Goal: Transaction & Acquisition: Purchase product/service

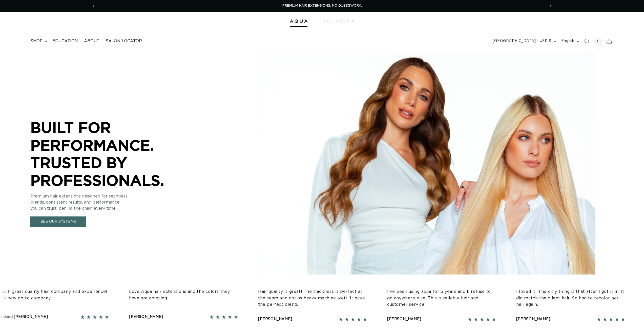
click at [34, 39] on span "shop" at bounding box center [36, 40] width 12 height 5
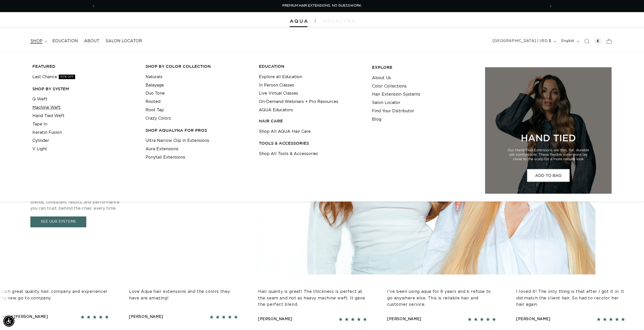
click at [53, 107] on link "Machine Weft" at bounding box center [46, 108] width 28 height 8
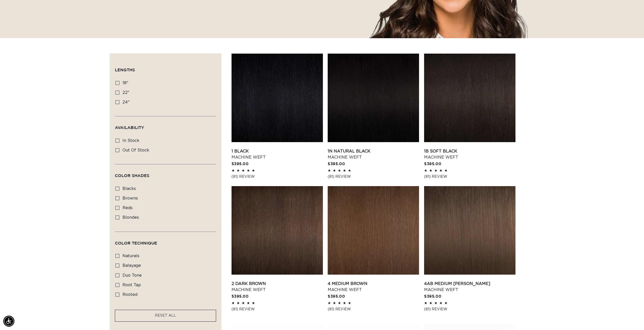
scroll to position [253, 0]
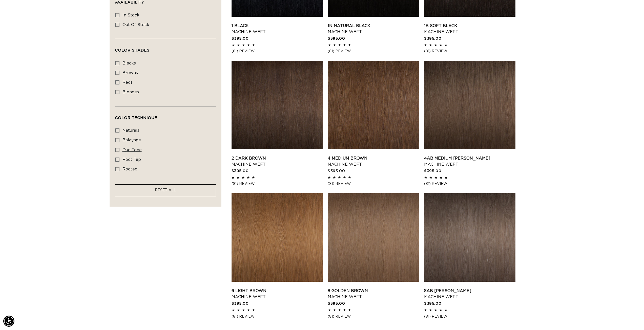
click at [117, 148] on icon at bounding box center [117, 150] width 4 height 4
click at [117, 148] on input "duo tone duo tone (5 products)" at bounding box center [117, 150] width 4 height 4
checkbox input "true"
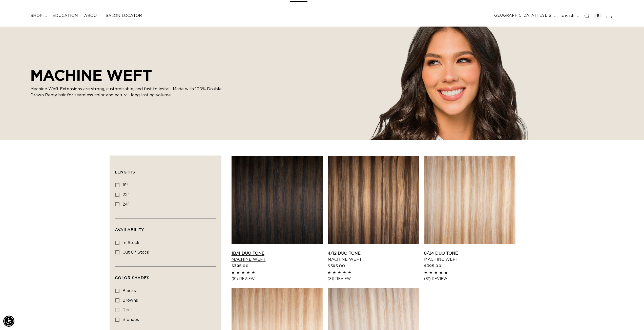
click at [254, 251] on link "1B/4 Duo Tone Machine Weft" at bounding box center [277, 257] width 91 height 12
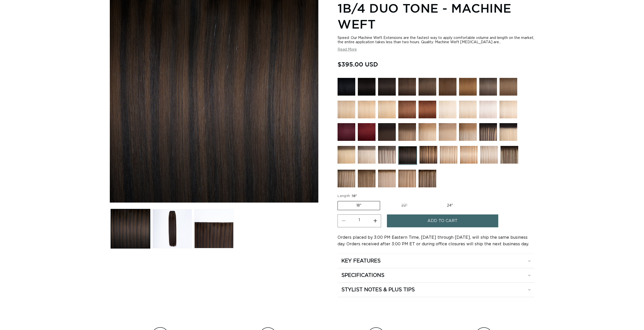
click at [439, 224] on span "Add to cart" at bounding box center [443, 220] width 30 height 13
